Goal: Information Seeking & Learning: Learn about a topic

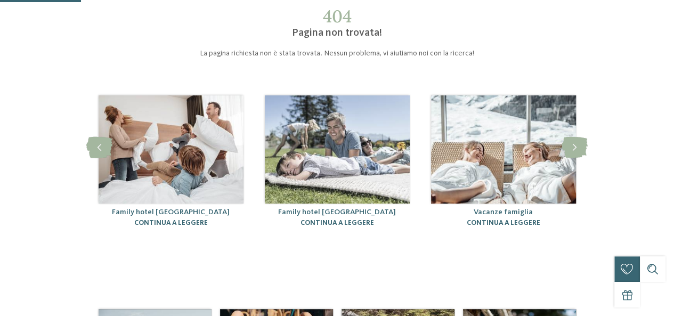
click at [164, 219] on div "Family hotel Alto Adige continua a leggere" at bounding box center [171, 218] width 145 height 28
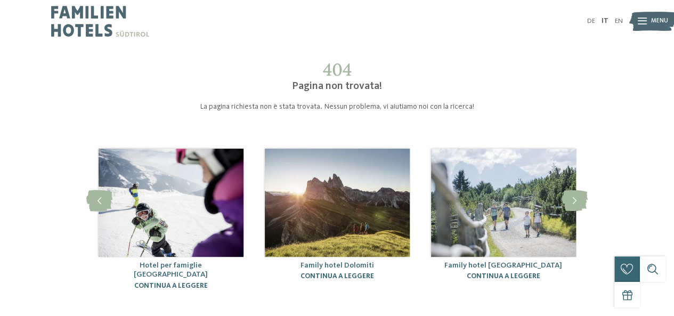
click at [344, 264] on link "Family hotel Dolomiti" at bounding box center [337, 265] width 74 height 7
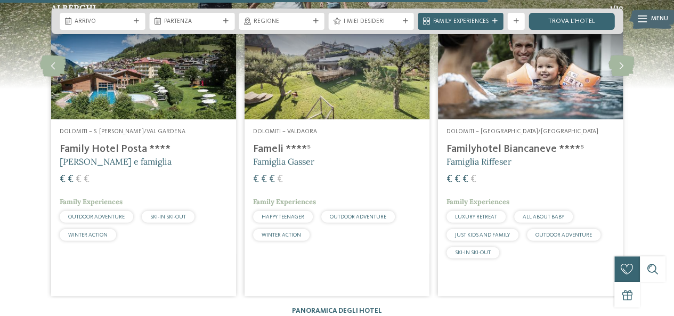
scroll to position [1333, 0]
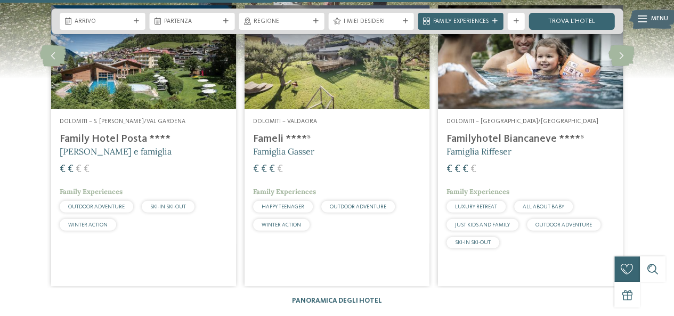
click at [277, 136] on h4 "Fameli ****ˢ" at bounding box center [337, 139] width 168 height 13
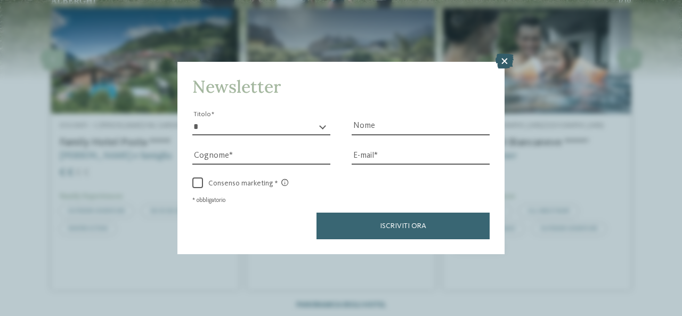
click at [502, 62] on icon at bounding box center [505, 61] width 18 height 15
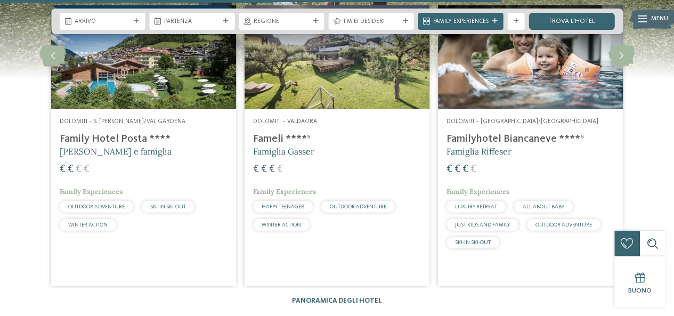
click at [485, 138] on h4 "Familyhotel Biancaneve ****ˢ" at bounding box center [531, 139] width 168 height 13
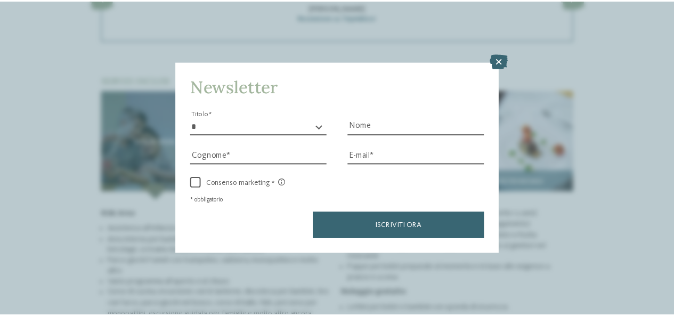
scroll to position [1066, 0]
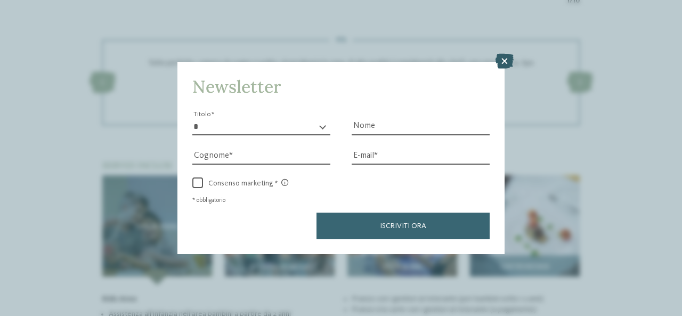
click at [502, 59] on icon at bounding box center [505, 61] width 18 height 15
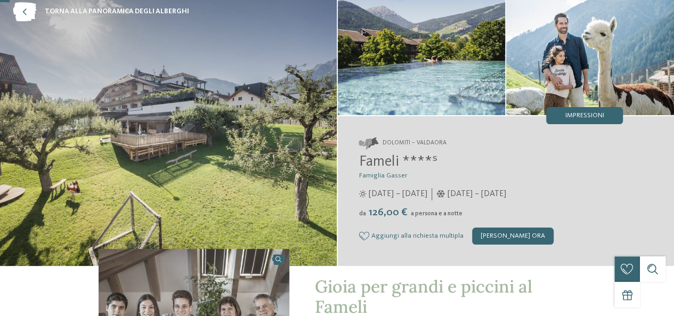
scroll to position [0, 0]
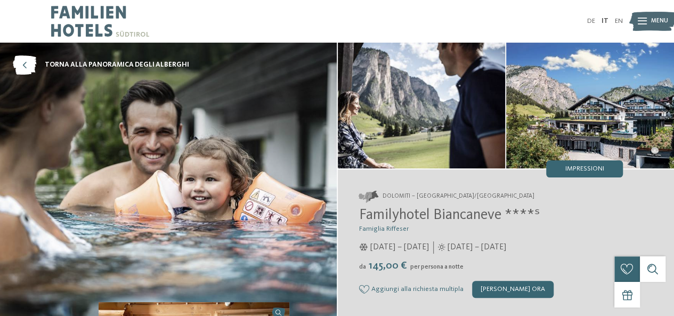
click at [602, 100] on img at bounding box center [590, 106] width 168 height 126
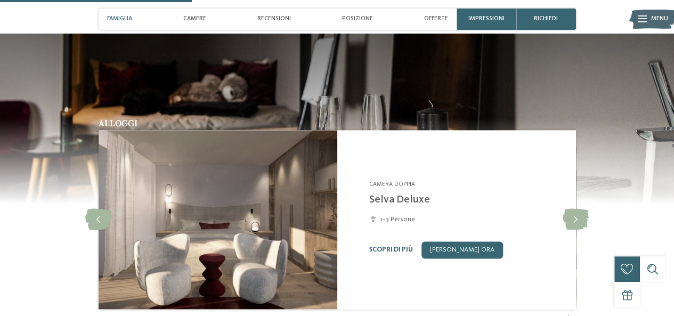
scroll to position [746, 0]
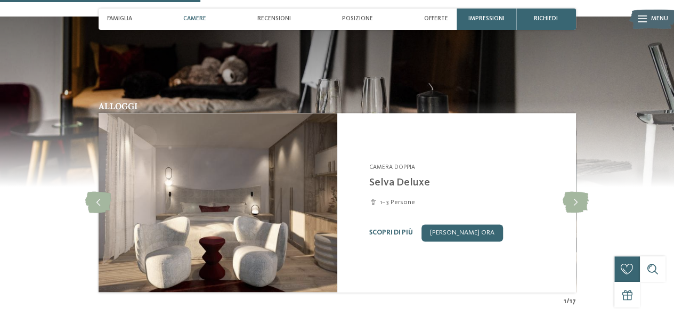
click at [284, 193] on img at bounding box center [217, 202] width 239 height 179
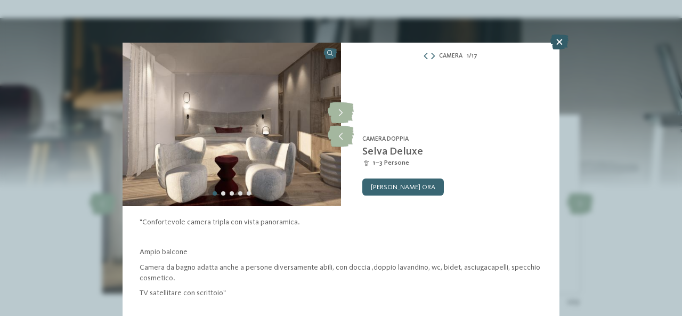
click at [559, 44] on icon at bounding box center [560, 42] width 18 height 15
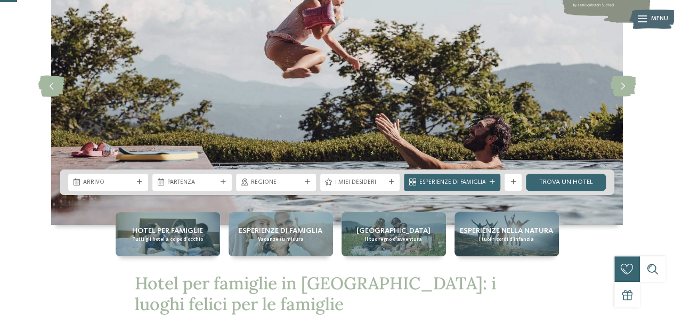
scroll to position [107, 0]
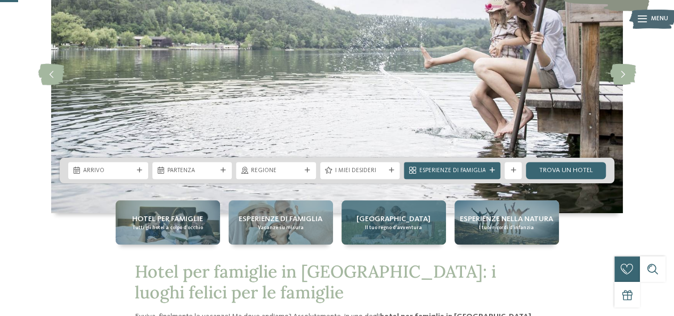
click at [392, 220] on font "Alto Adige" at bounding box center [394, 218] width 74 height 7
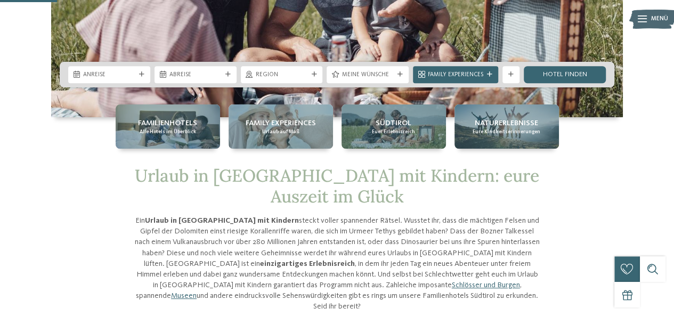
scroll to position [213, 0]
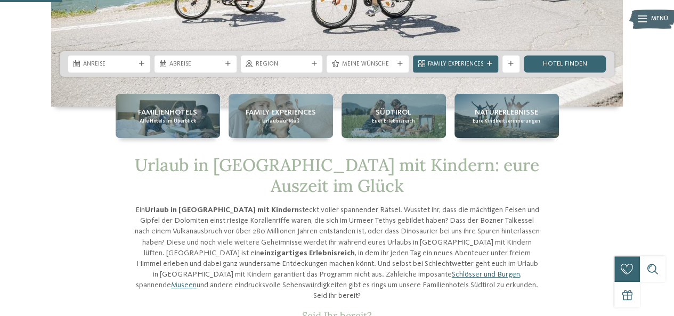
click at [650, 19] on img at bounding box center [653, 18] width 47 height 23
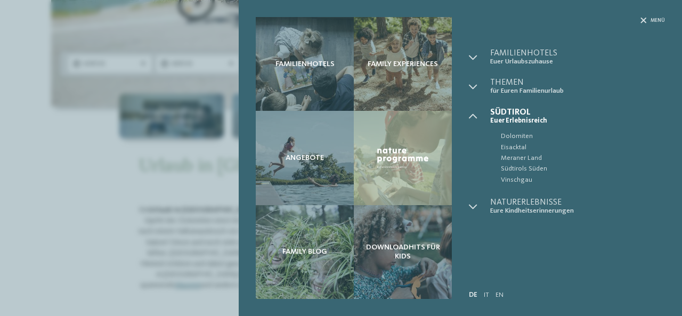
click at [0, 220] on div "Familienhotels Family Experiences Angebote" at bounding box center [341, 158] width 682 height 316
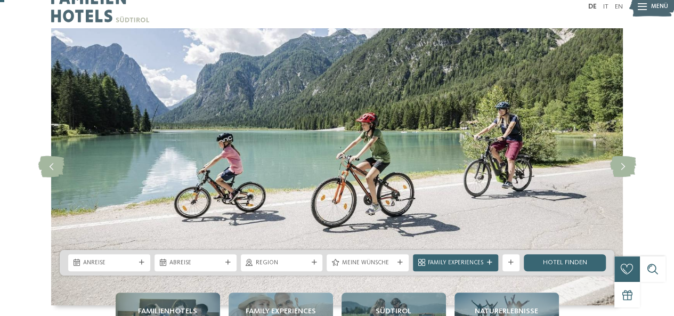
scroll to position [0, 0]
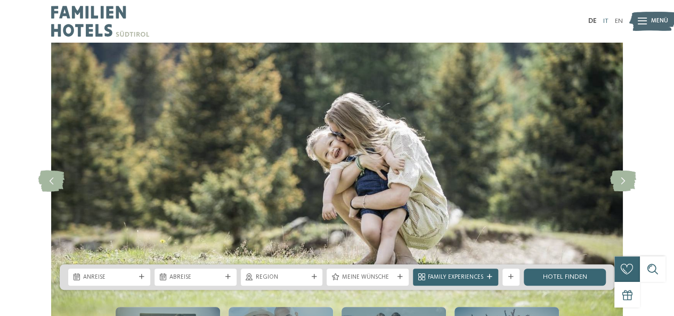
click at [606, 19] on link "IT" at bounding box center [605, 21] width 5 height 7
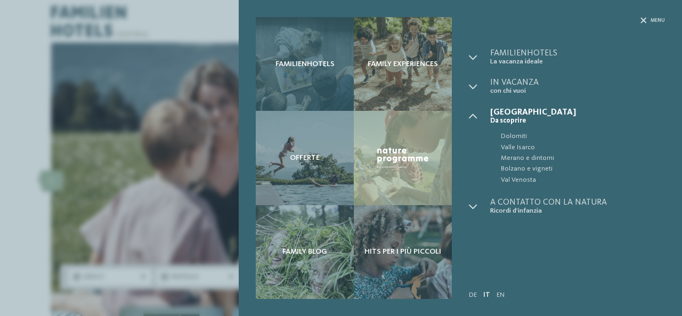
click at [296, 62] on span "Familienhotels" at bounding box center [305, 64] width 59 height 9
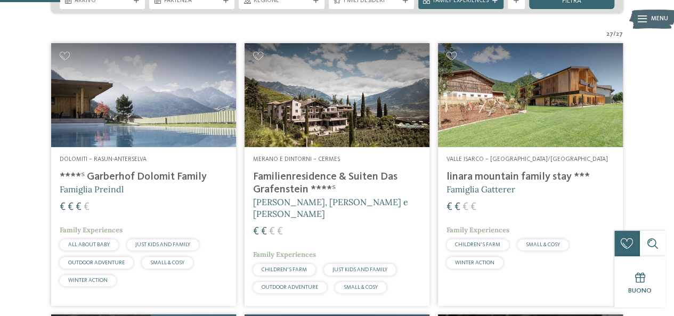
scroll to position [222, 0]
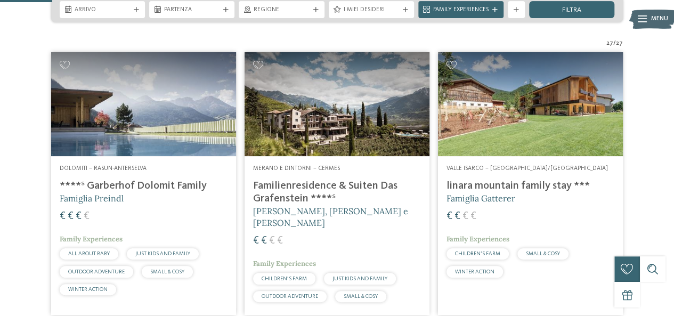
click at [127, 184] on h4 "****ˢ Garberhof Dolomit Family" at bounding box center [144, 186] width 168 height 13
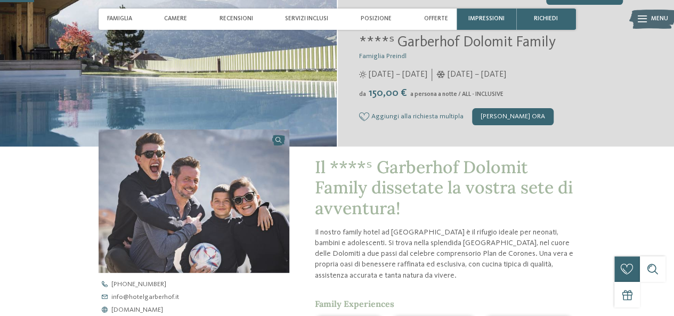
scroll to position [213, 0]
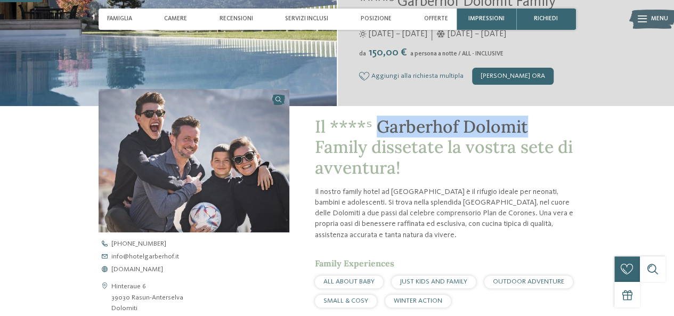
drag, startPoint x: 378, startPoint y: 133, endPoint x: 519, endPoint y: 126, distance: 140.9
click at [533, 130] on h1 "Il ****ˢ Garberhof Dolomit Family dissetate la vostra sete di avventura!" at bounding box center [445, 147] width 261 height 61
copy span "Garberhof Dolomit"
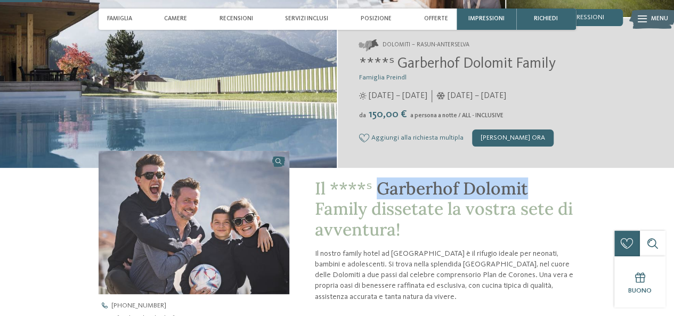
scroll to position [0, 0]
